Goal: Task Accomplishment & Management: Complete application form

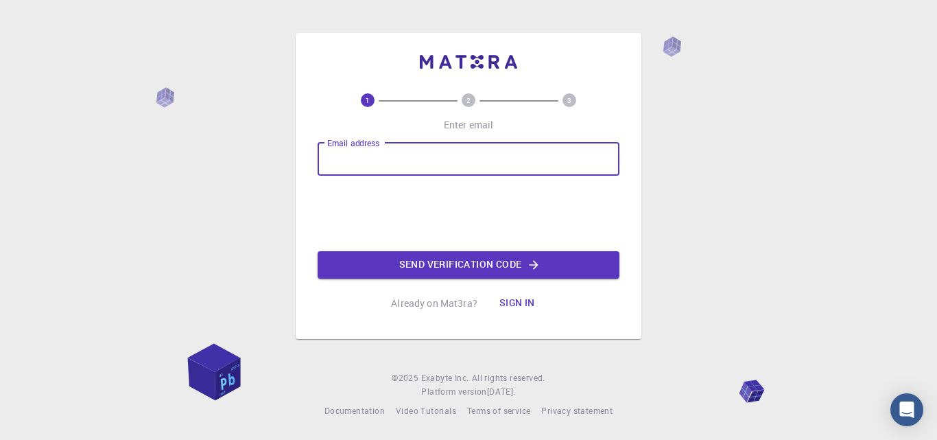
click at [429, 152] on input "Email address" at bounding box center [469, 159] width 302 height 33
type input "[EMAIL_ADDRESS][DOMAIN_NAME]"
click at [513, 264] on button "Send verification code" at bounding box center [469, 264] width 302 height 27
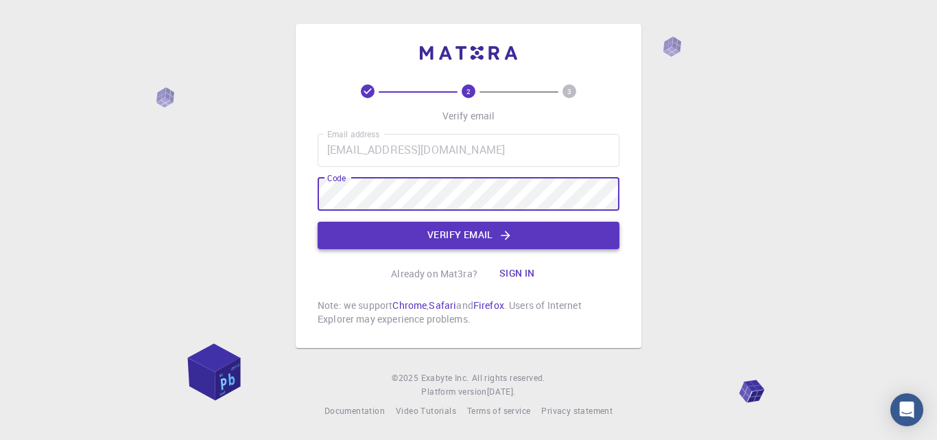
click at [443, 233] on button "Verify email" at bounding box center [469, 235] width 302 height 27
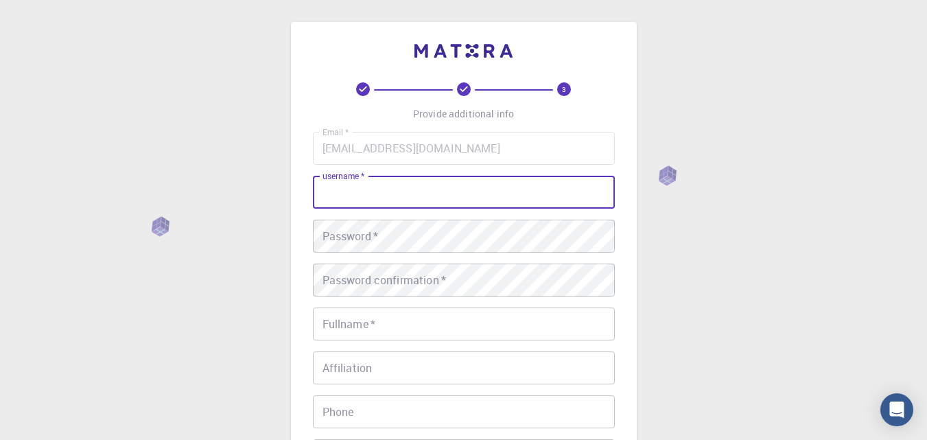
click at [439, 184] on input "username   *" at bounding box center [464, 192] width 302 height 33
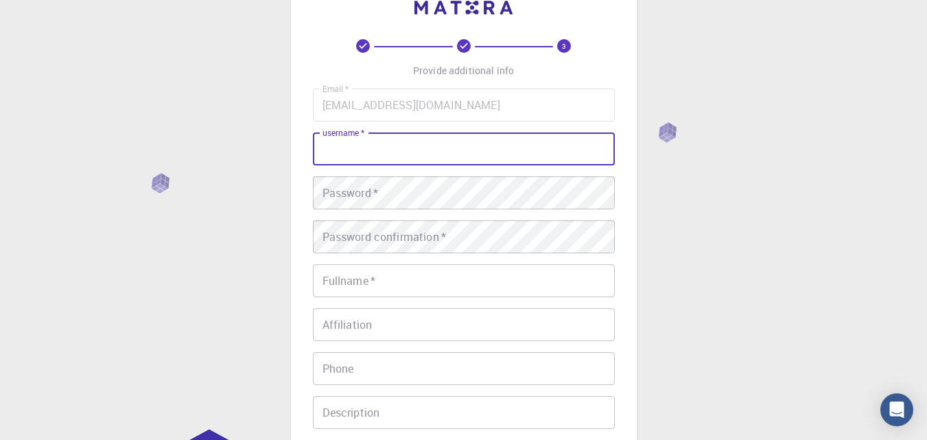
scroll to position [73, 0]
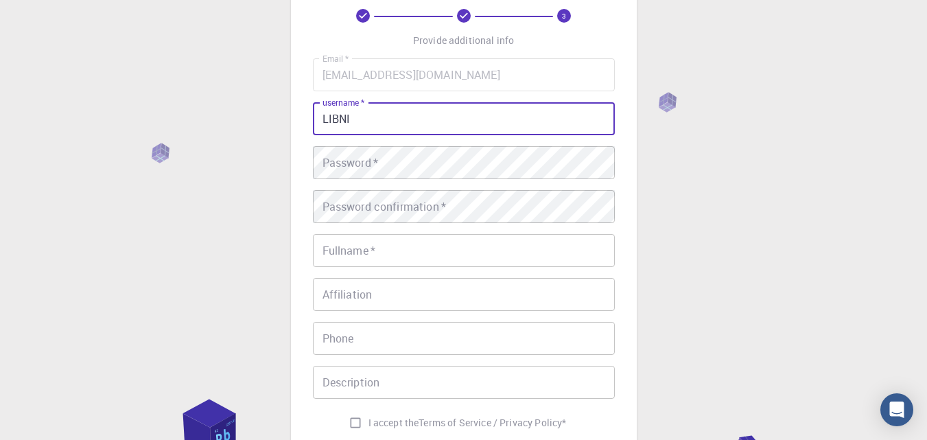
type input "LIBNI"
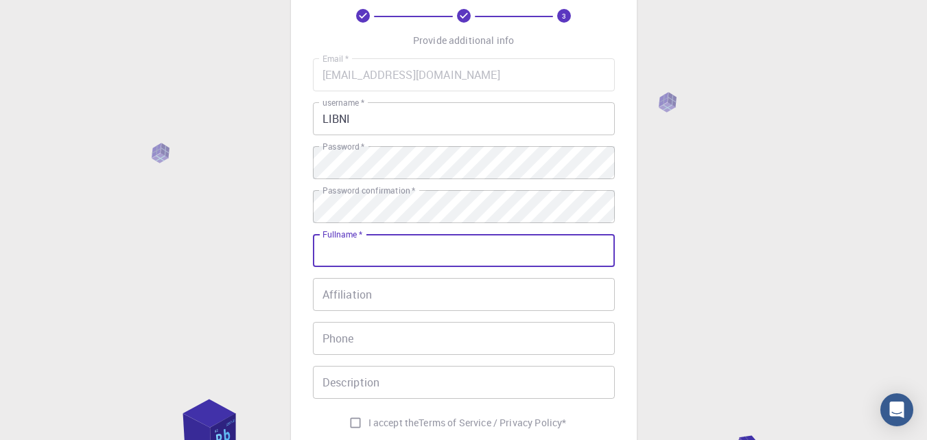
click at [380, 248] on input "Fullname   *" at bounding box center [464, 250] width 302 height 33
type input "LIBNI DHIHONA [PERSON_NAME]"
click at [401, 292] on input "Affiliation" at bounding box center [464, 294] width 302 height 33
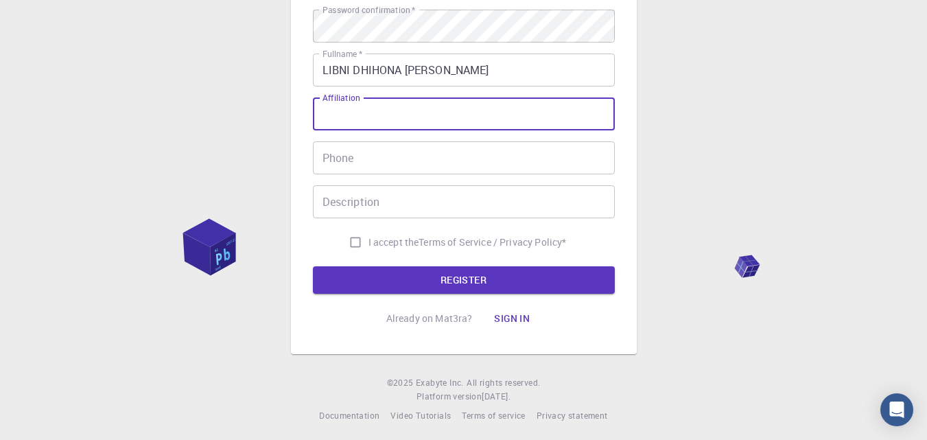
scroll to position [259, 0]
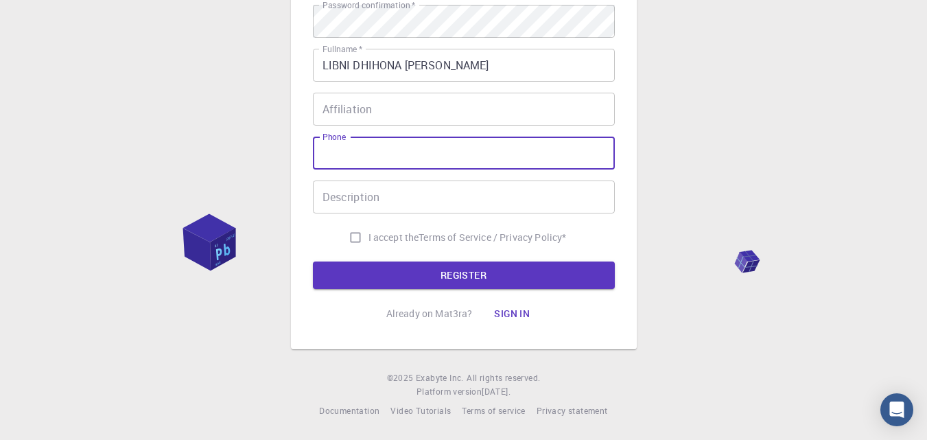
click at [400, 161] on input "Phone" at bounding box center [464, 153] width 302 height 33
type input "6"
click at [347, 238] on input "I accept the Terms of Service / Privacy Policy *" at bounding box center [355, 237] width 26 height 26
checkbox input "true"
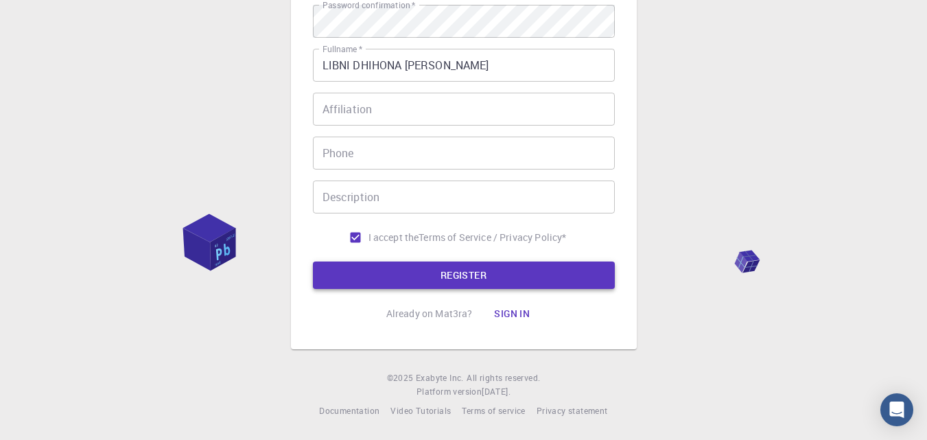
click at [408, 273] on button "REGISTER" at bounding box center [464, 274] width 302 height 27
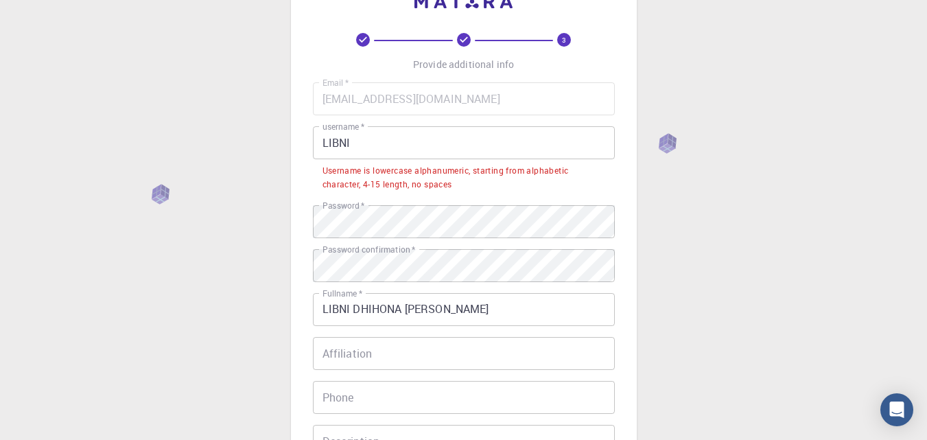
scroll to position [0, 0]
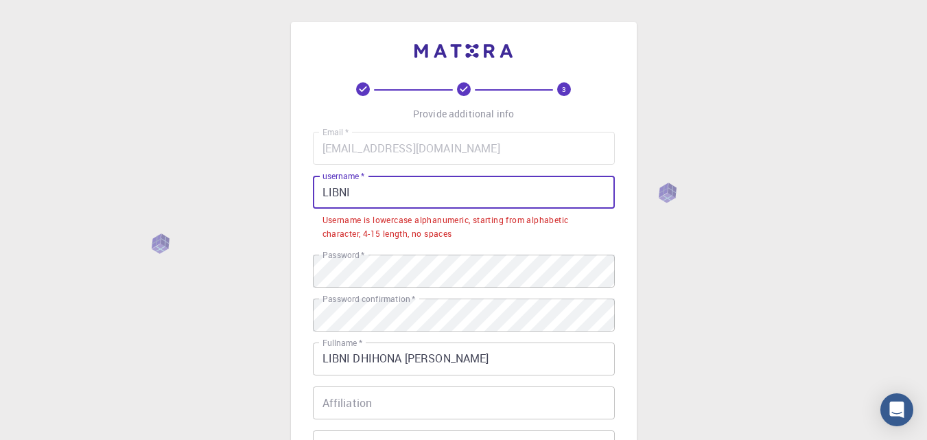
click at [387, 188] on input "LIBNI" at bounding box center [464, 192] width 302 height 33
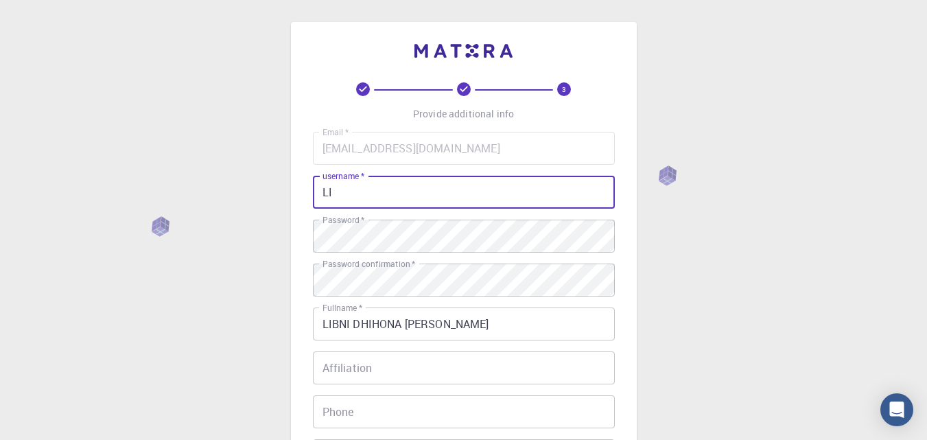
type input "L"
type input "l"
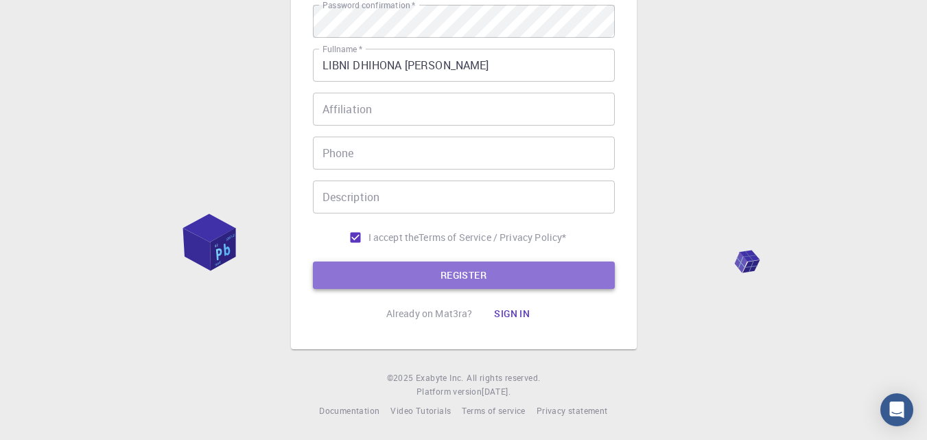
click at [412, 283] on button "REGISTER" at bounding box center [464, 274] width 302 height 27
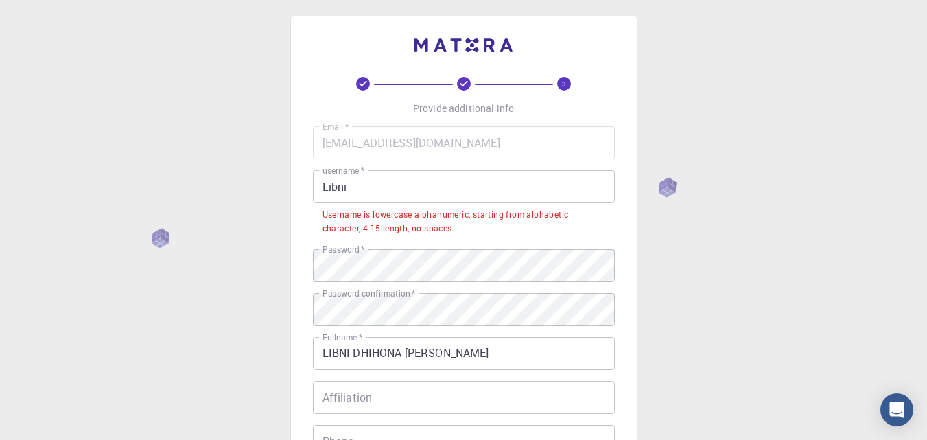
scroll to position [0, 0]
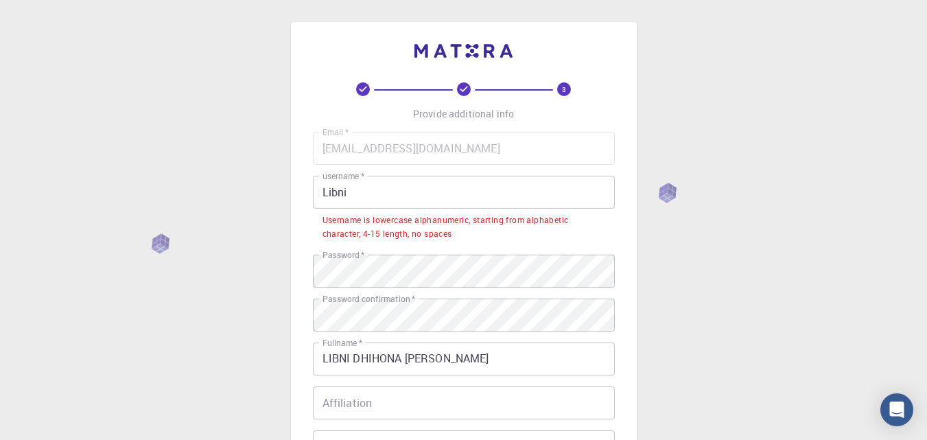
click at [379, 185] on input "Libni" at bounding box center [464, 192] width 302 height 33
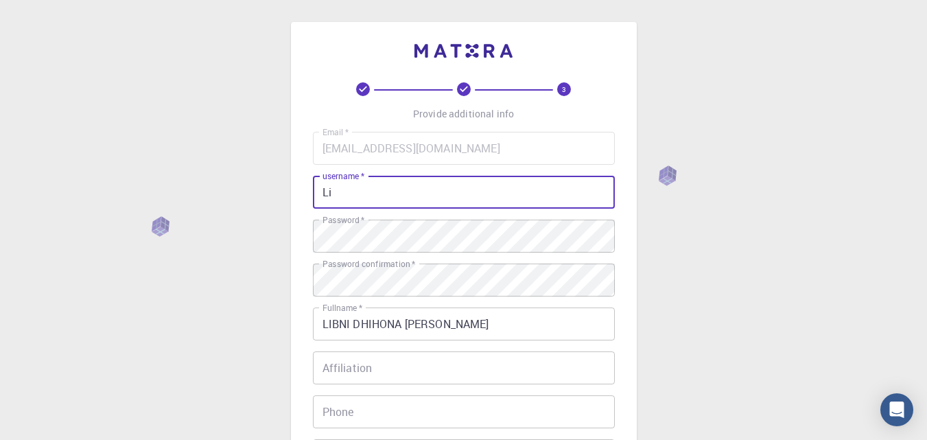
type input "L"
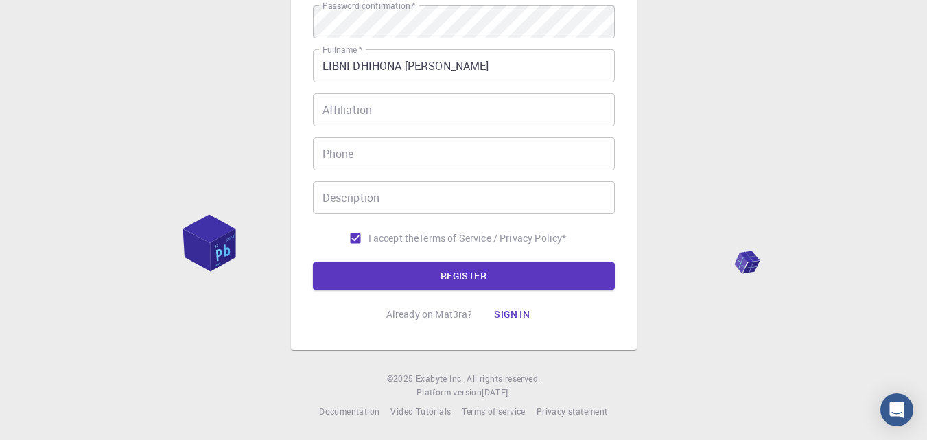
scroll to position [259, 0]
type input "libni"
click at [388, 275] on button "REGISTER" at bounding box center [464, 274] width 302 height 27
